Goal: Task Accomplishment & Management: Manage account settings

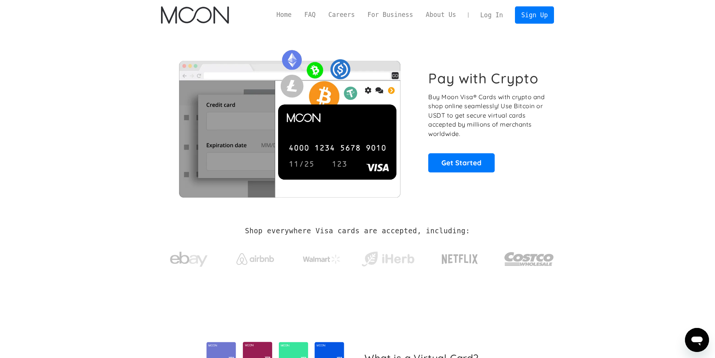
click at [502, 19] on link "Log In" at bounding box center [491, 15] width 35 height 17
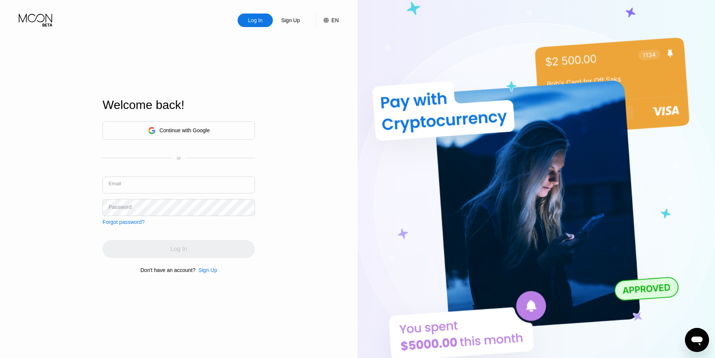
click at [149, 187] on input "text" at bounding box center [179, 185] width 152 height 17
click at [168, 189] on input "tuanthanh.work2003@gnail.com" at bounding box center [179, 185] width 152 height 17
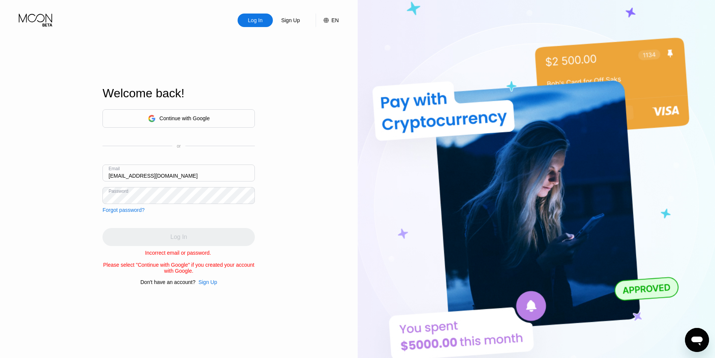
click at [192, 172] on input "tuanthanh.work2003@gmail.com" at bounding box center [179, 172] width 152 height 17
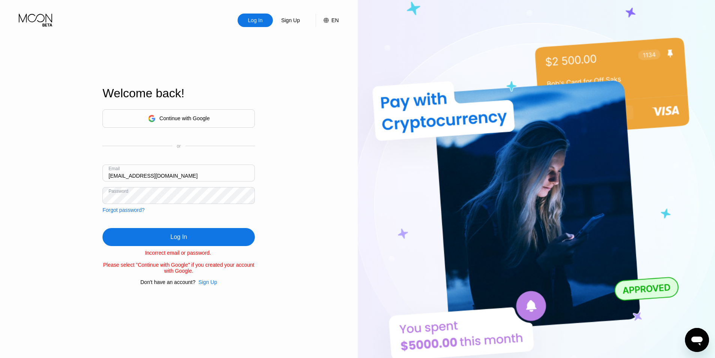
drag, startPoint x: 193, startPoint y: 171, endPoint x: -39, endPoint y: 184, distance: 232.4
click at [0, 184] on html "Log In Sign Up EN Language English Save Welcome back! Continue with Google or E…" at bounding box center [357, 179] width 715 height 358
click at [154, 174] on input "tuanthanh.work2003@gmail.com" at bounding box center [179, 172] width 152 height 17
click at [156, 177] on input "tuanthanh.work2003@gmail.com" at bounding box center [179, 172] width 152 height 17
type input "tuanthanh.work10@gmail.com"
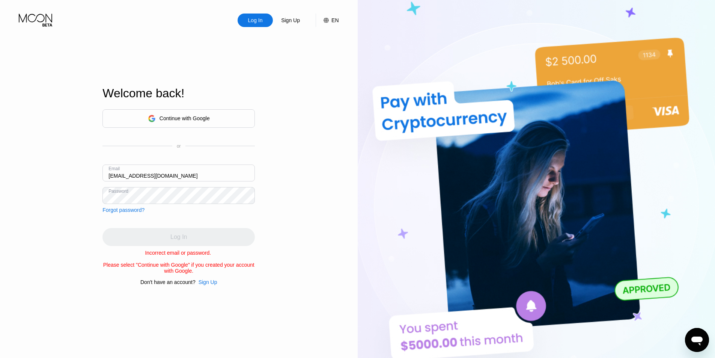
drag, startPoint x: 184, startPoint y: 172, endPoint x: 71, endPoint y: 164, distance: 113.3
click at [71, 164] on div "Log In Sign Up EN Language English Save Welcome back! Continue with Google or E…" at bounding box center [179, 197] width 358 height 394
